Goal: Information Seeking & Learning: Learn about a topic

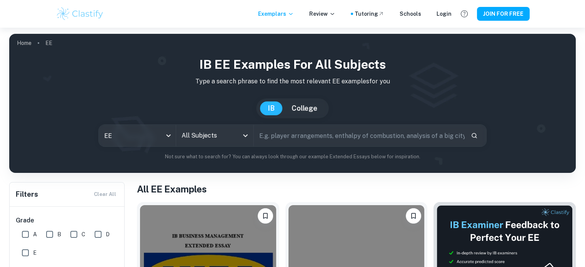
scroll to position [43, 0]
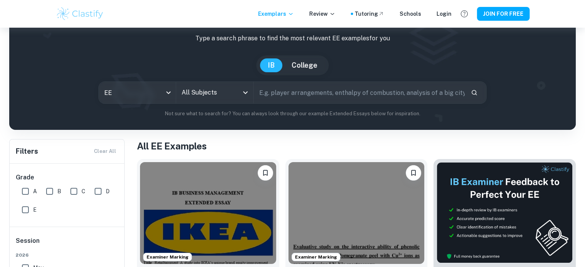
click at [191, 92] on input "All Subjects" at bounding box center [209, 92] width 58 height 15
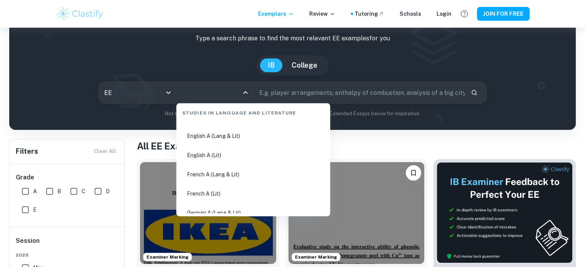
scroll to position [116, 0]
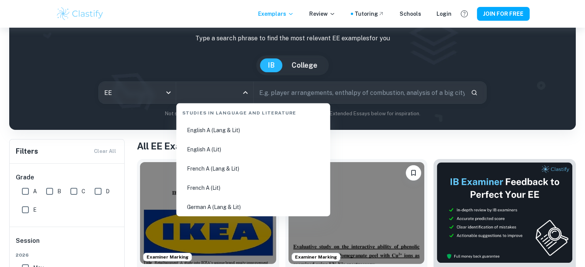
click at [210, 134] on li "English A (Lang & Lit)" at bounding box center [253, 130] width 148 height 18
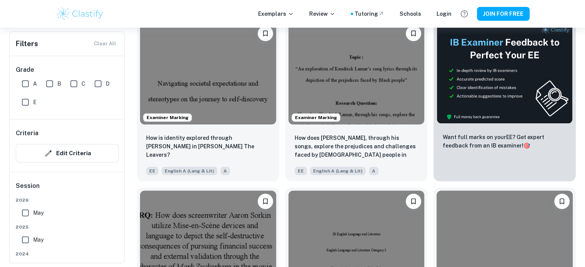
scroll to position [184, 0]
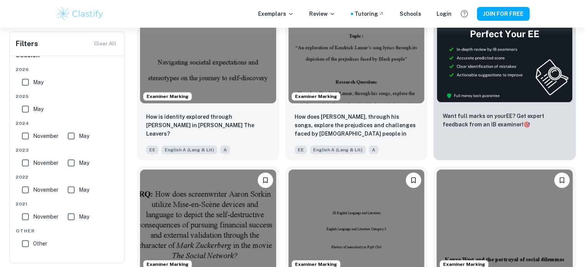
scroll to position [0, 0]
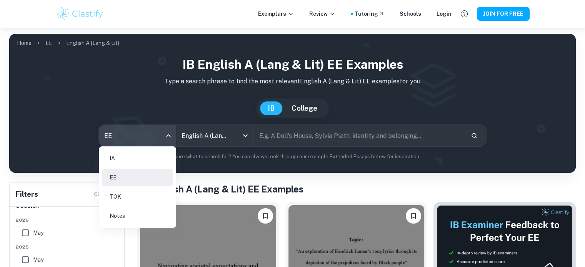
click at [146, 140] on body "We value your privacy We use cookies to enhance your browsing experience, serve…" at bounding box center [292, 161] width 585 height 267
click at [293, 133] on div at bounding box center [292, 133] width 585 height 267
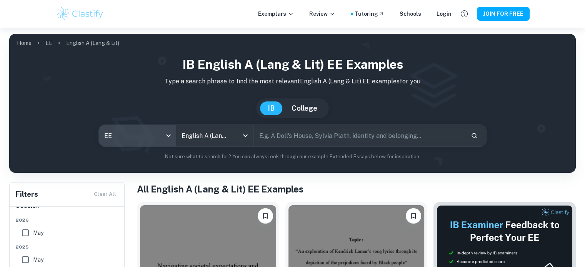
click at [293, 138] on input "text" at bounding box center [359, 136] width 211 height 22
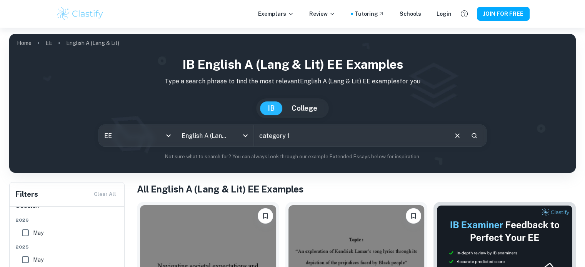
type input "category 1"
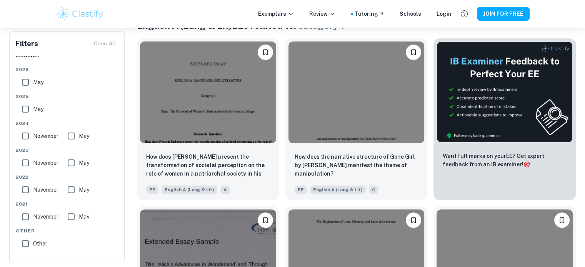
scroll to position [165, 0]
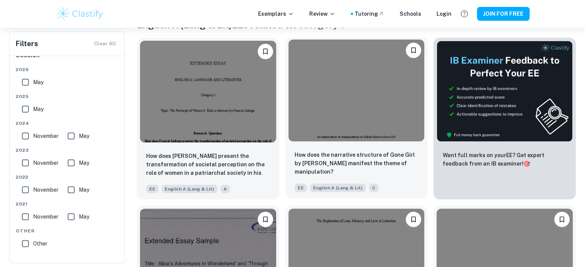
click at [349, 130] on img at bounding box center [356, 91] width 136 height 102
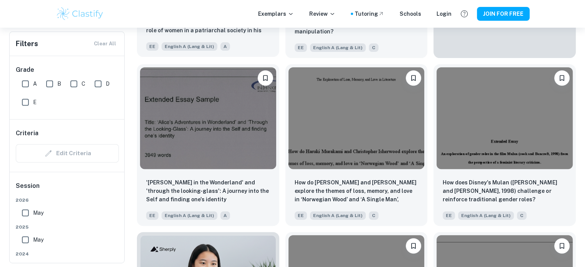
scroll to position [307, 0]
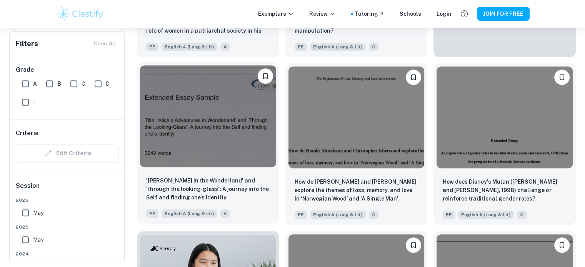
click at [170, 95] on img at bounding box center [208, 116] width 136 height 102
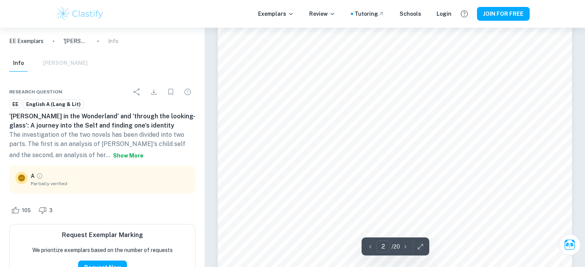
scroll to position [626, 0]
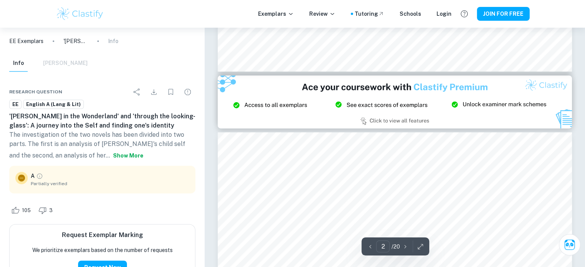
type input "3"
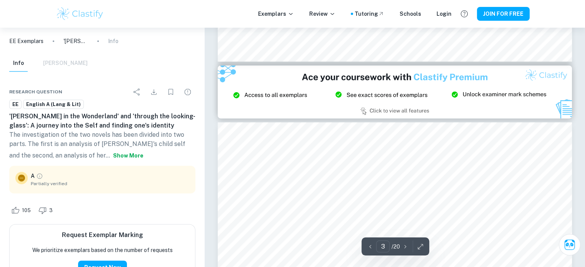
scroll to position [1062, 0]
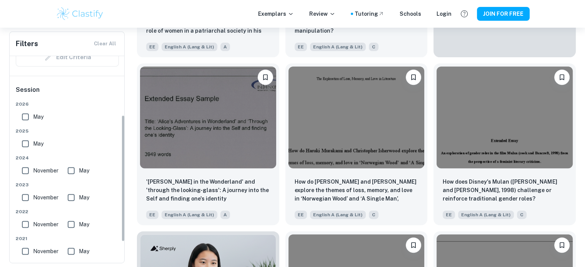
scroll to position [103, 0]
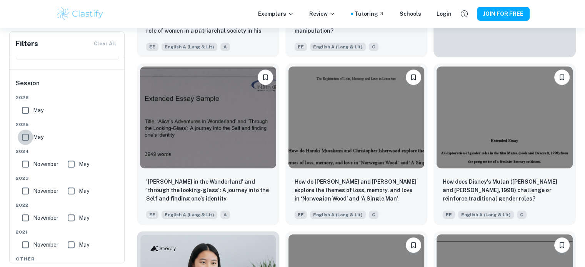
click at [28, 134] on input "May" at bounding box center [25, 137] width 15 height 15
checkbox input "true"
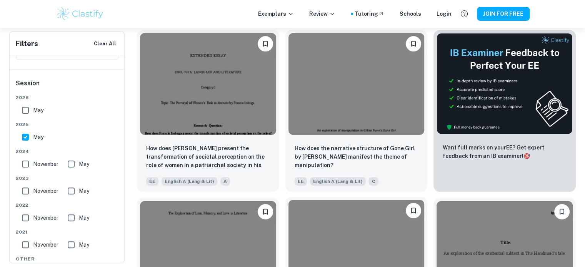
scroll to position [191, 0]
